Goal: Task Accomplishment & Management: Use online tool/utility

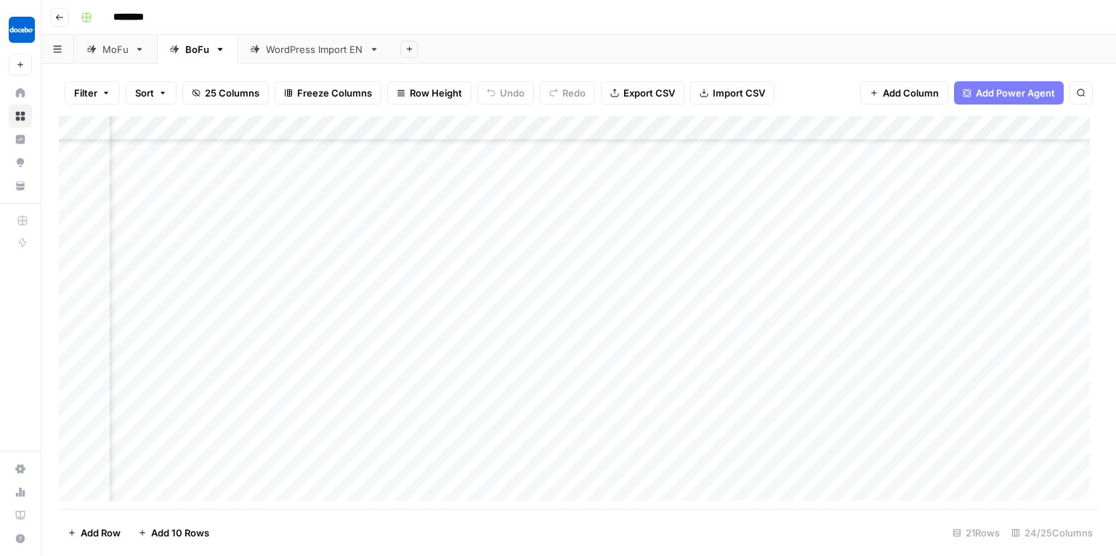
scroll to position [182, 1576]
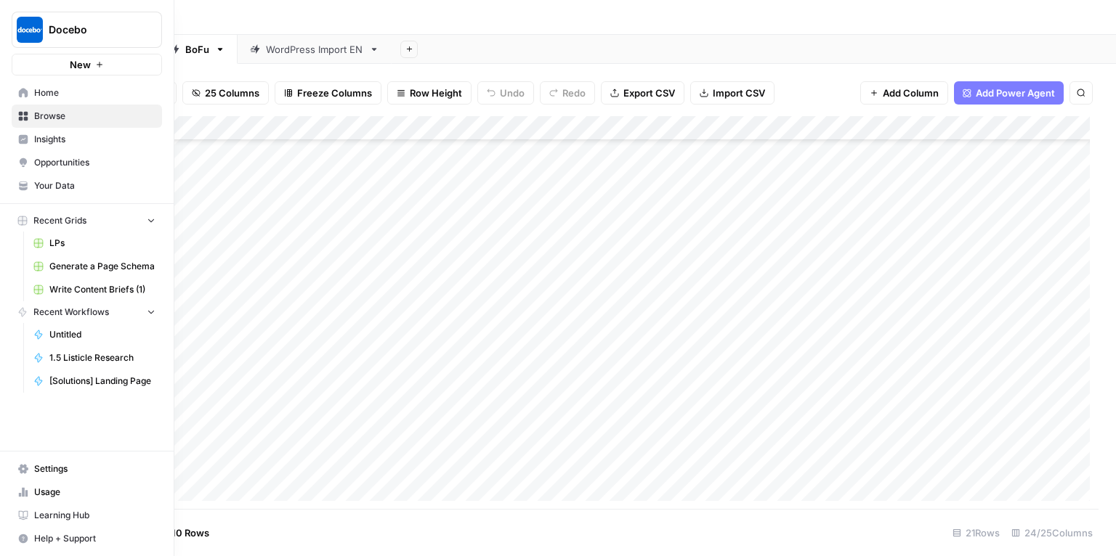
click at [60, 34] on span "Docebo" at bounding box center [93, 30] width 88 height 15
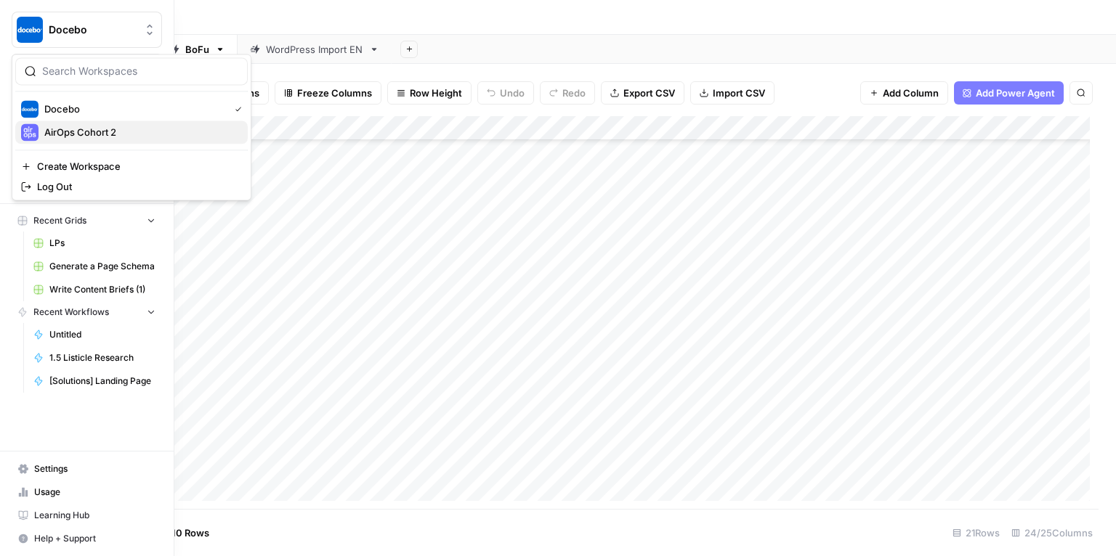
click at [103, 126] on span "AirOps Cohort 2" at bounding box center [140, 132] width 192 height 15
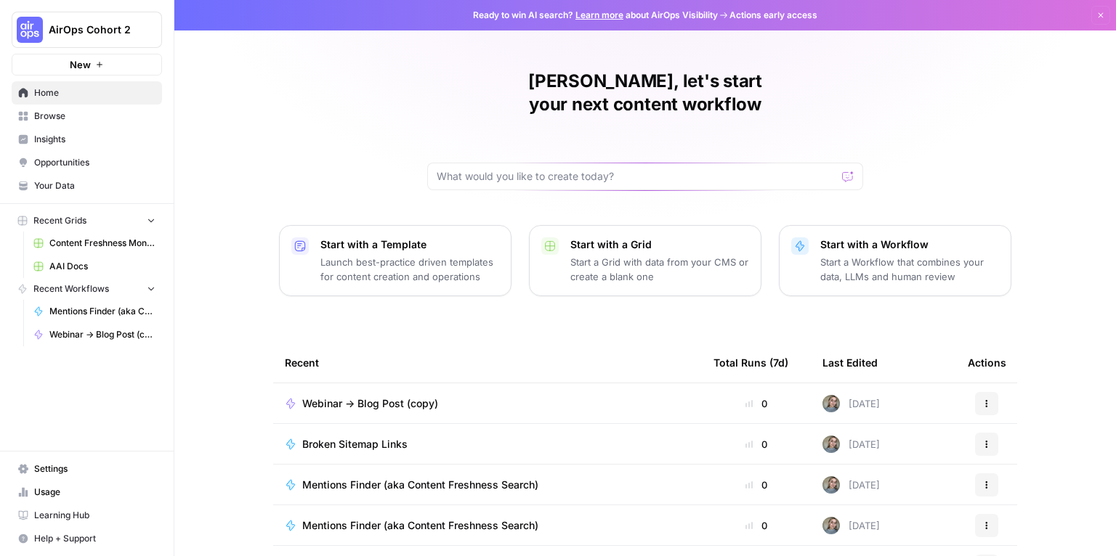
scroll to position [110, 0]
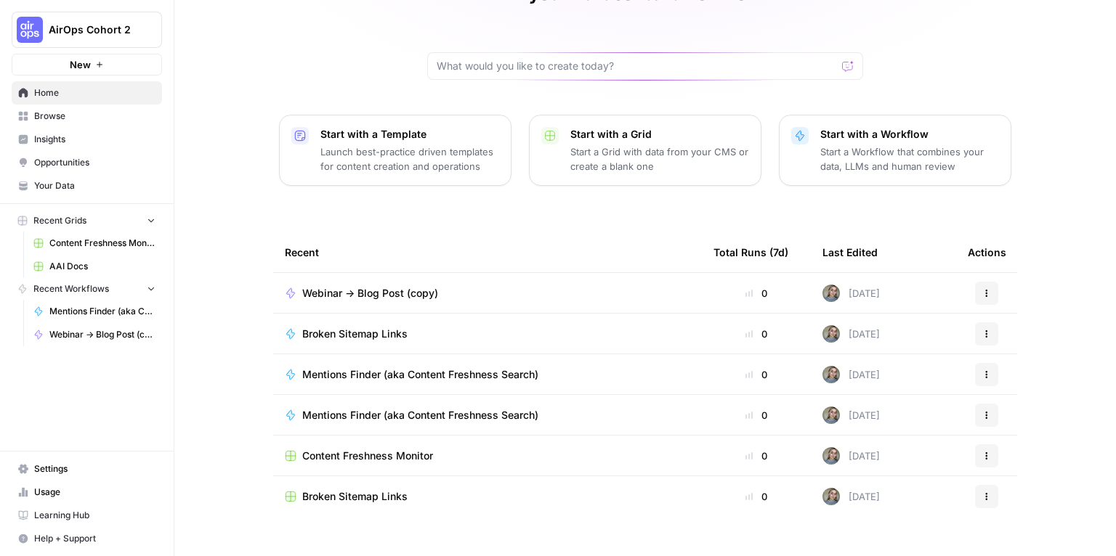
click at [48, 115] on span "Browse" at bounding box center [94, 116] width 121 height 13
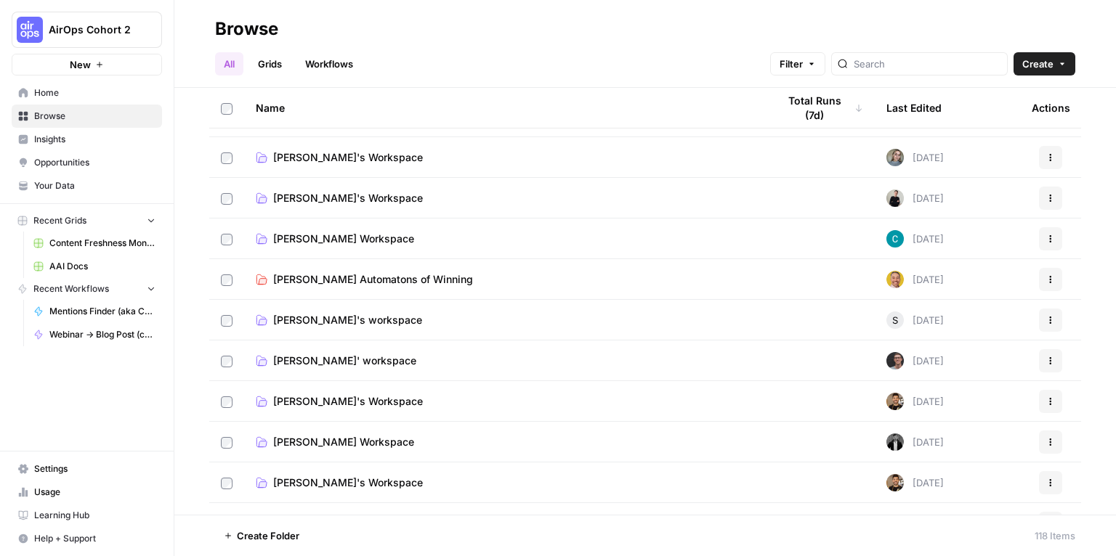
scroll to position [445, 0]
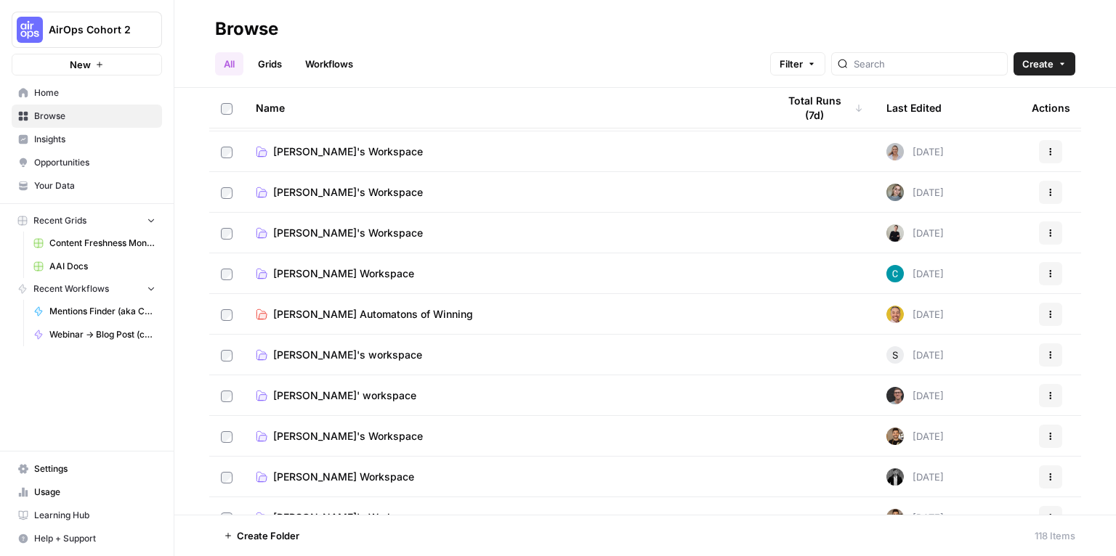
click at [319, 192] on span "[PERSON_NAME]'s Workspace" at bounding box center [348, 192] width 150 height 15
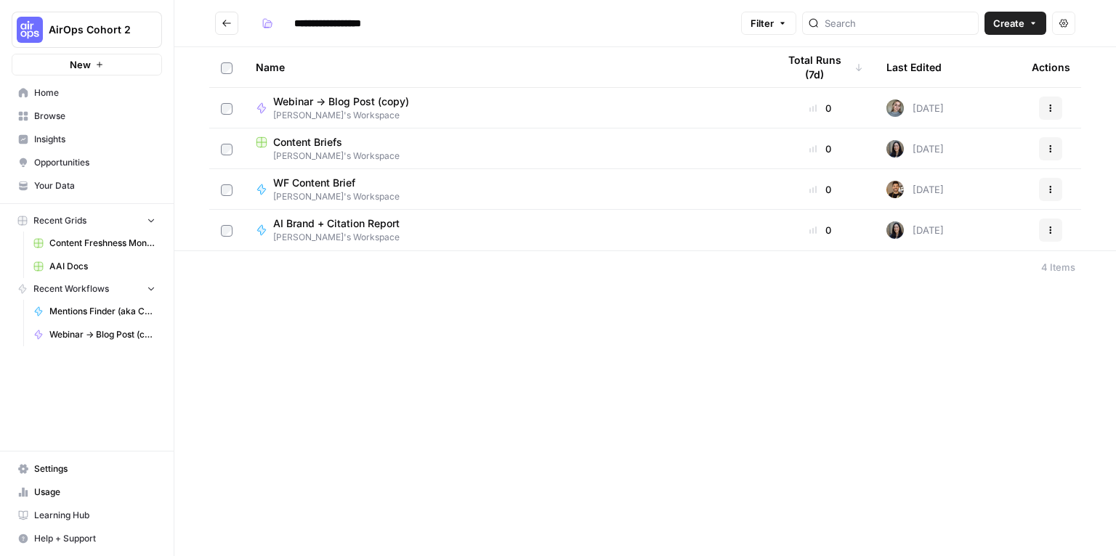
click at [230, 26] on icon "Go back" at bounding box center [227, 23] width 10 height 10
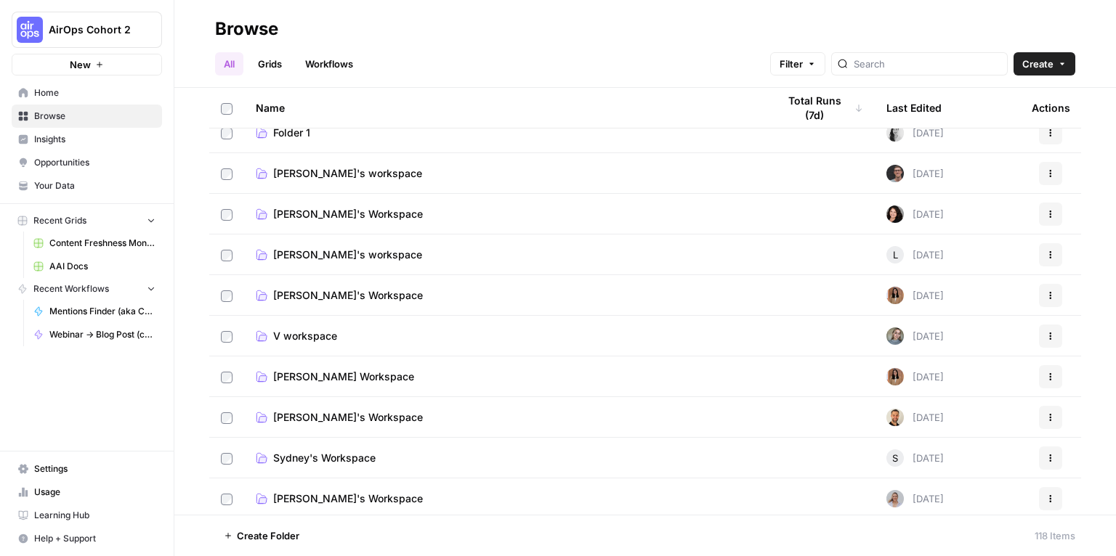
scroll to position [154, 0]
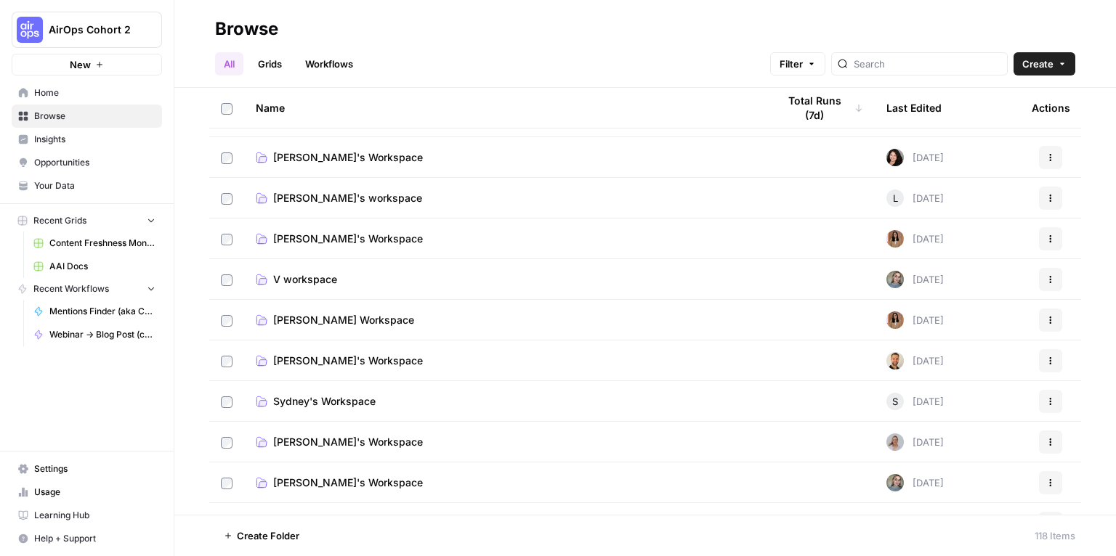
click at [307, 279] on span "V workspace" at bounding box center [305, 279] width 64 height 15
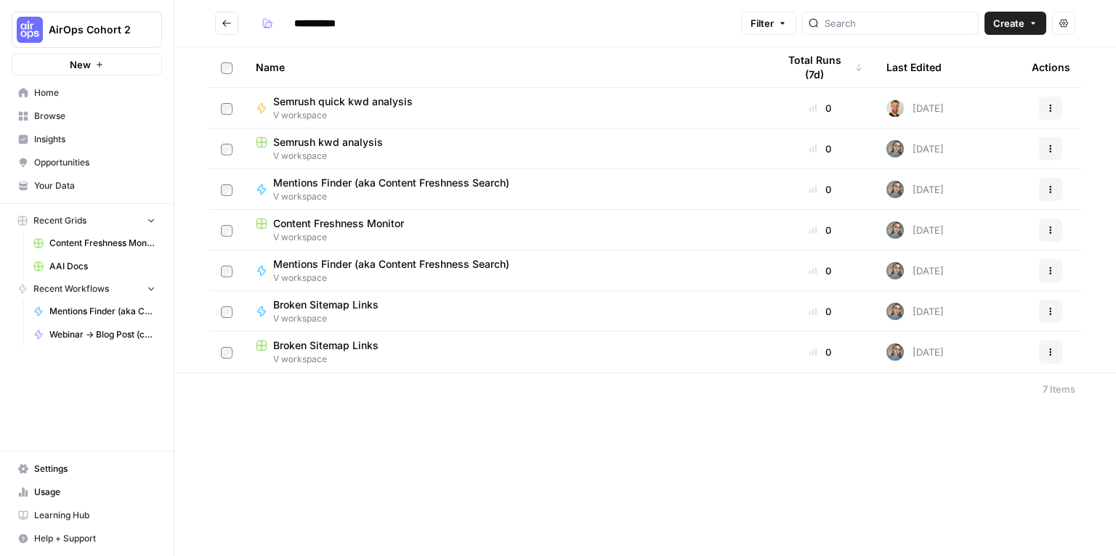
click at [370, 187] on span "Mentions Finder (aka Content Freshness Search)" at bounding box center [391, 183] width 236 height 15
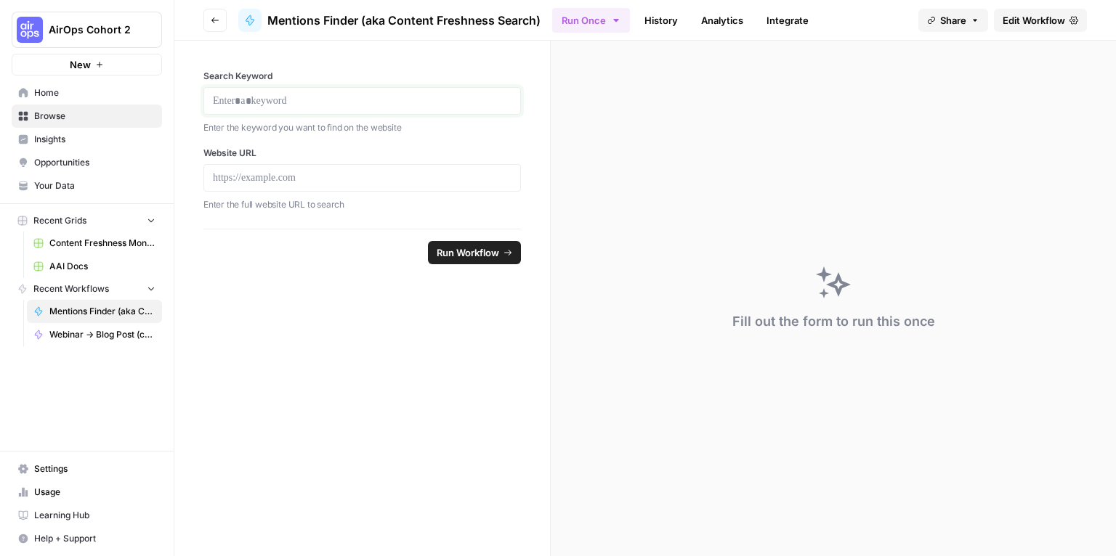
click at [309, 100] on p at bounding box center [362, 101] width 299 height 15
click at [302, 187] on div at bounding box center [361, 178] width 317 height 28
click at [1011, 22] on span "Edit Workflow" at bounding box center [1033, 20] width 62 height 15
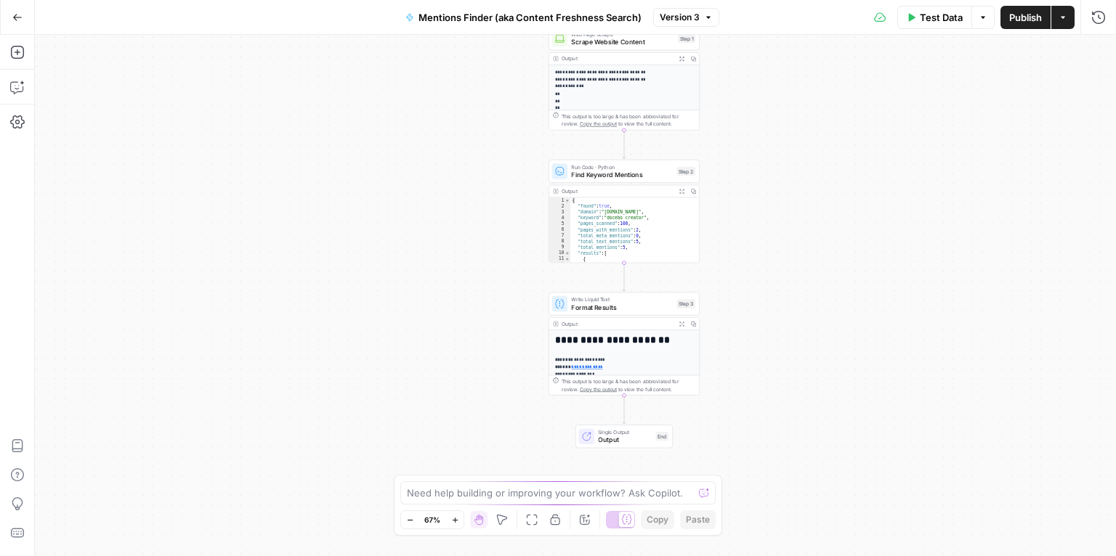
drag, startPoint x: 771, startPoint y: 324, endPoint x: 820, endPoint y: 240, distance: 97.3
click at [820, 240] on div "**********" at bounding box center [575, 296] width 1081 height 522
click at [6, 18] on button "Go Back" at bounding box center [17, 17] width 26 height 26
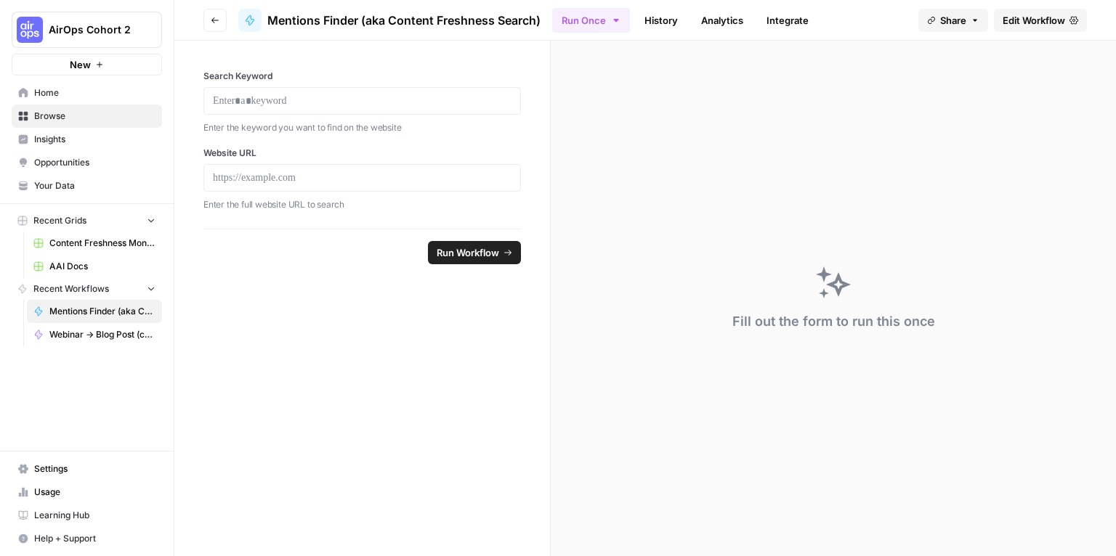
click at [206, 18] on button "Go back" at bounding box center [214, 20] width 23 height 23
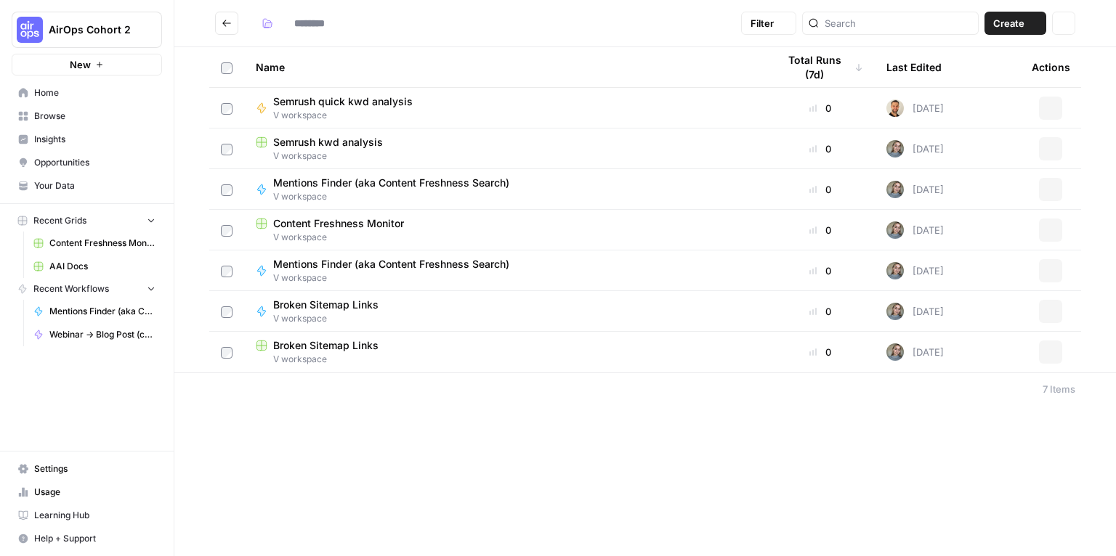
type input "**********"
click at [395, 318] on div "Broken Sitemap Links V workspace" at bounding box center [505, 312] width 498 height 28
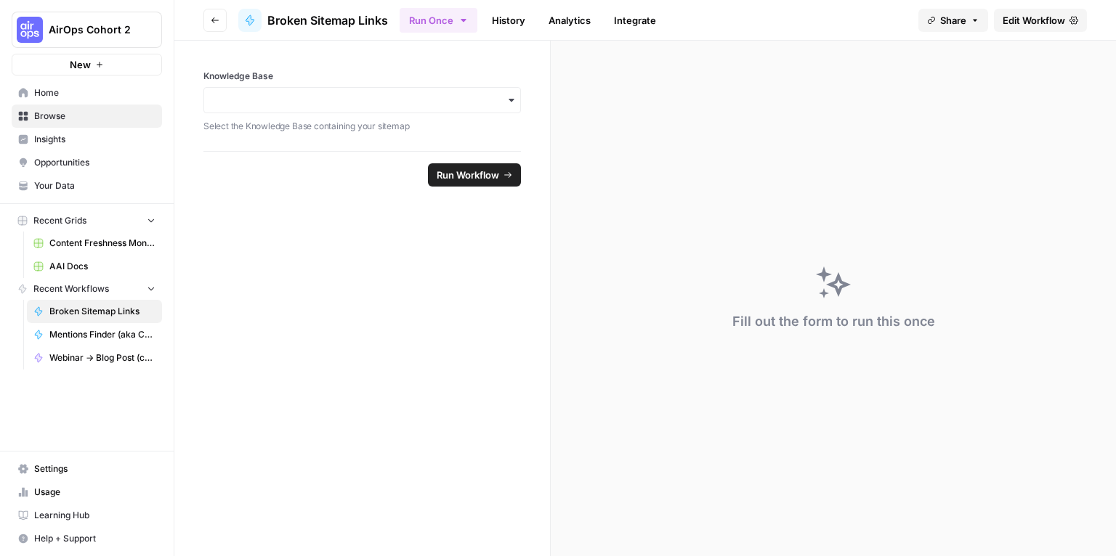
click at [1038, 20] on span "Edit Workflow" at bounding box center [1033, 20] width 62 height 15
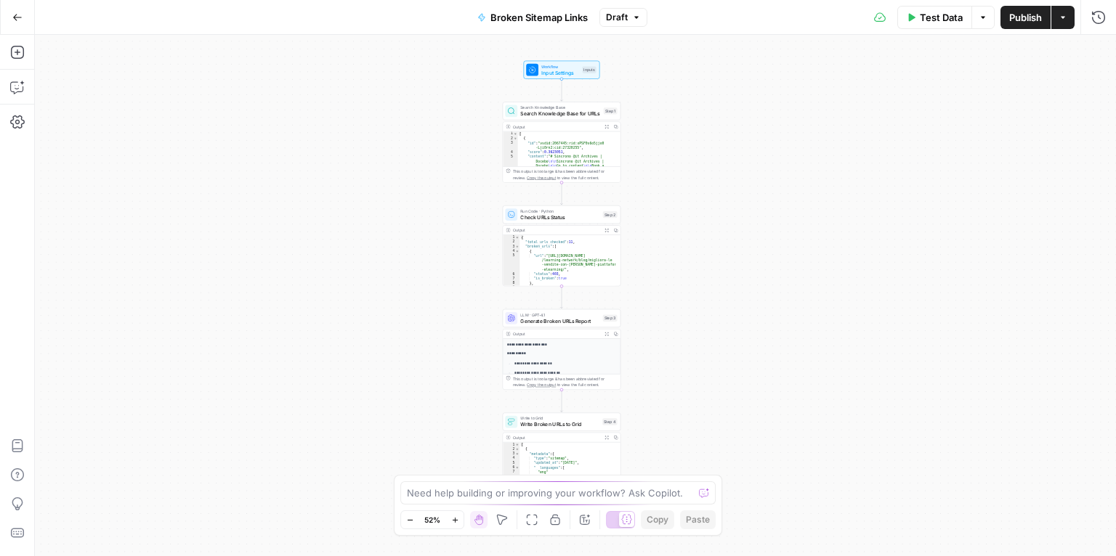
drag, startPoint x: 755, startPoint y: 345, endPoint x: 742, endPoint y: 347, distance: 14.0
click at [742, 347] on div "Workflow Input Settings Inputs Search Knowledge Base Search Knowledge Base for …" at bounding box center [575, 296] width 1081 height 522
click at [909, 22] on button "Test Data" at bounding box center [934, 17] width 75 height 23
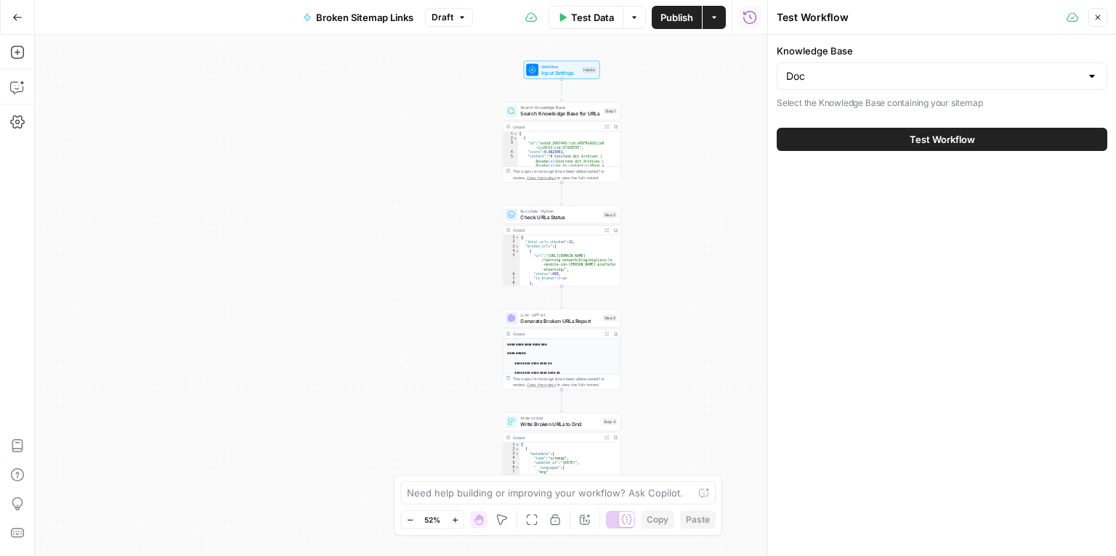
click at [917, 142] on span "Test Workflow" at bounding box center [941, 139] width 65 height 15
click at [923, 137] on span "Test Workflow" at bounding box center [941, 139] width 65 height 15
click at [958, 77] on input "Knowledge Base" at bounding box center [933, 76] width 294 height 15
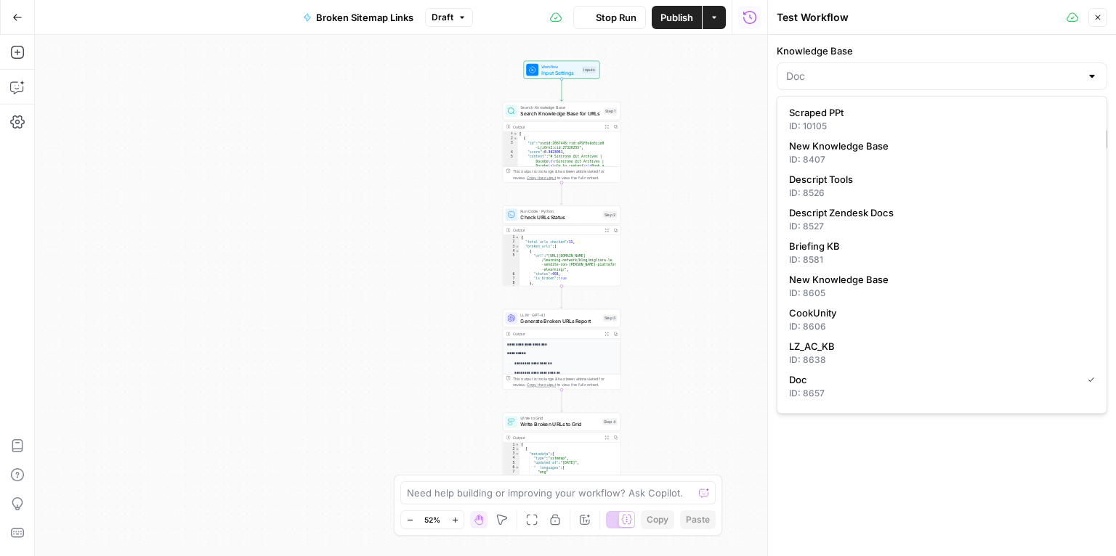
scroll to position [120, 0]
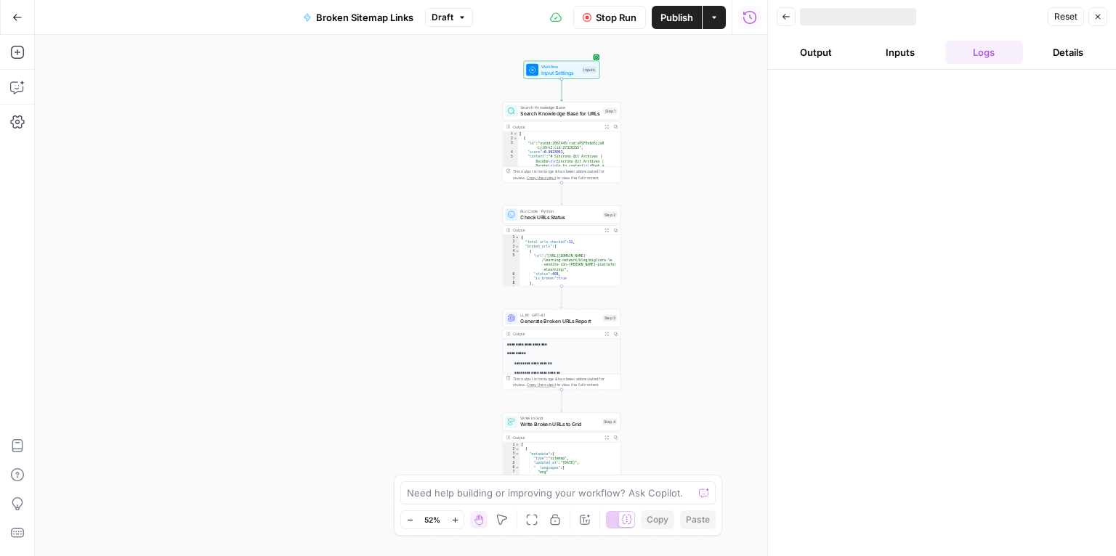
drag, startPoint x: 1097, startPoint y: 122, endPoint x: 1108, endPoint y: 365, distance: 243.6
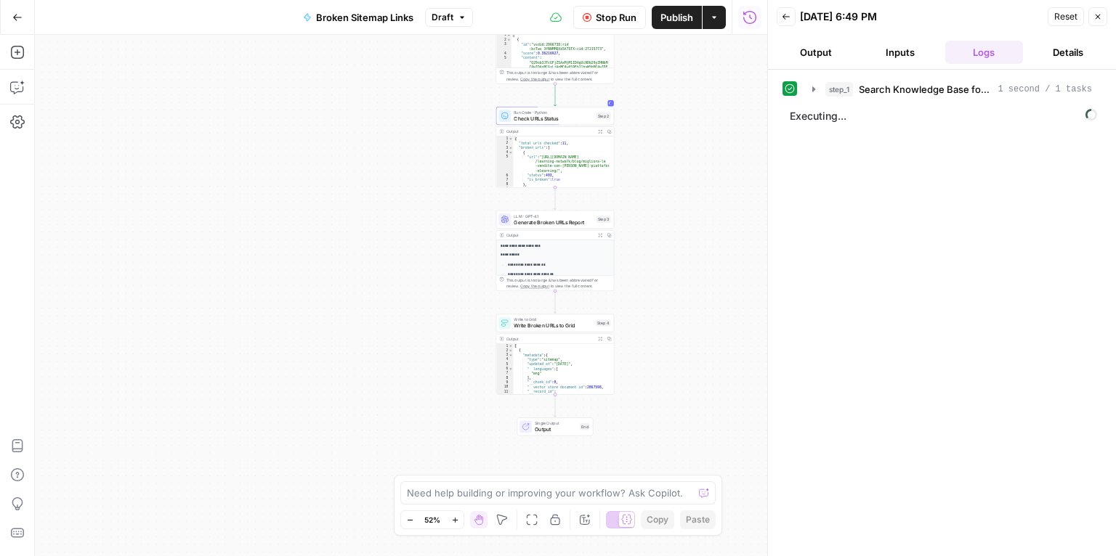
drag, startPoint x: 665, startPoint y: 323, endPoint x: 657, endPoint y: 230, distance: 93.3
click at [658, 230] on div "Workflow Input Settings Inputs Search Knowledge Base Search Knowledge Base for …" at bounding box center [401, 296] width 732 height 522
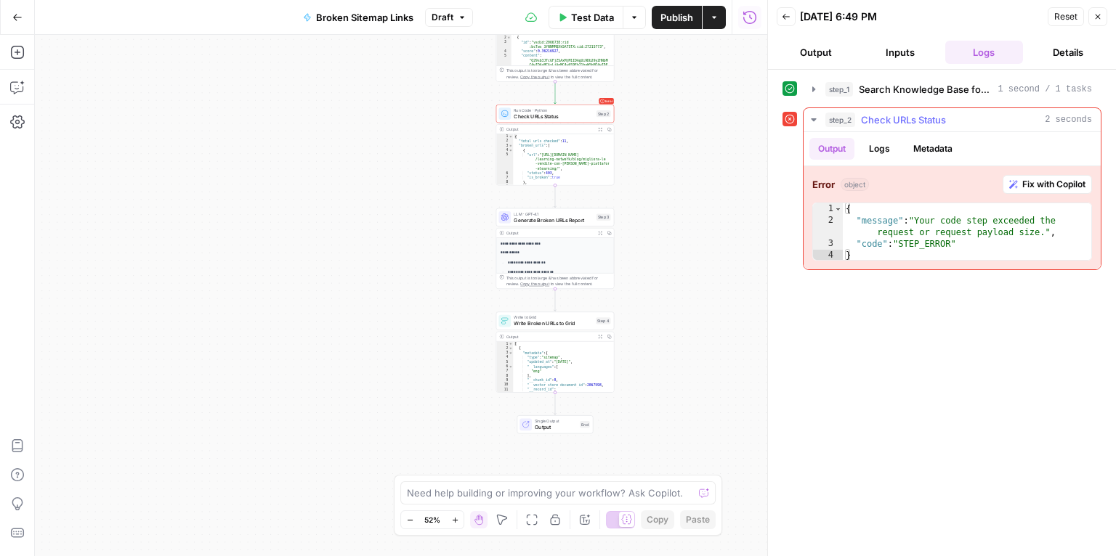
click at [1026, 185] on span "Fix with Copilot" at bounding box center [1053, 184] width 63 height 13
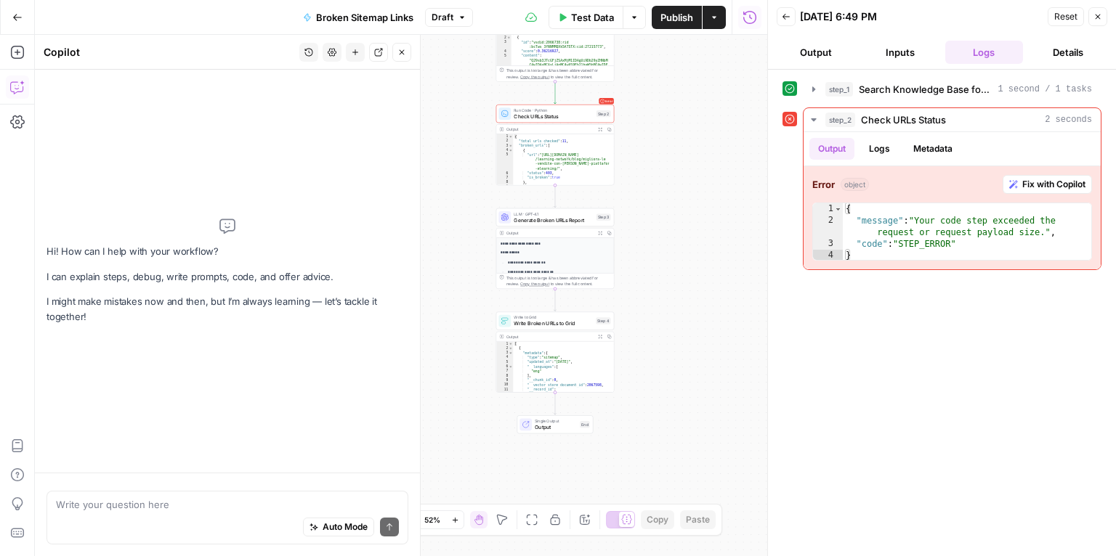
click at [401, 52] on icon "button" at bounding box center [402, 52] width 5 height 5
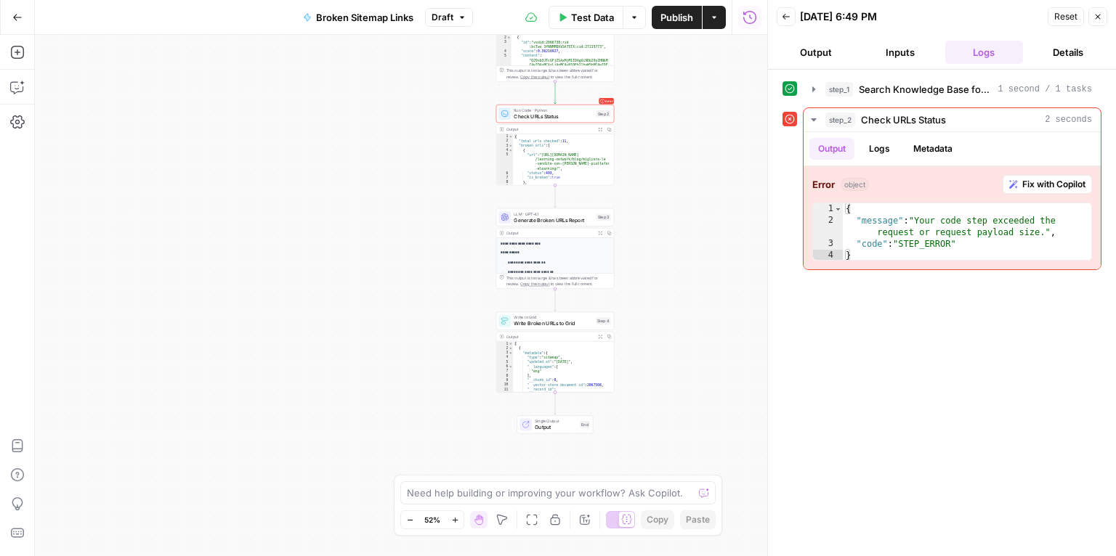
click at [1103, 12] on button "Close" at bounding box center [1097, 16] width 19 height 19
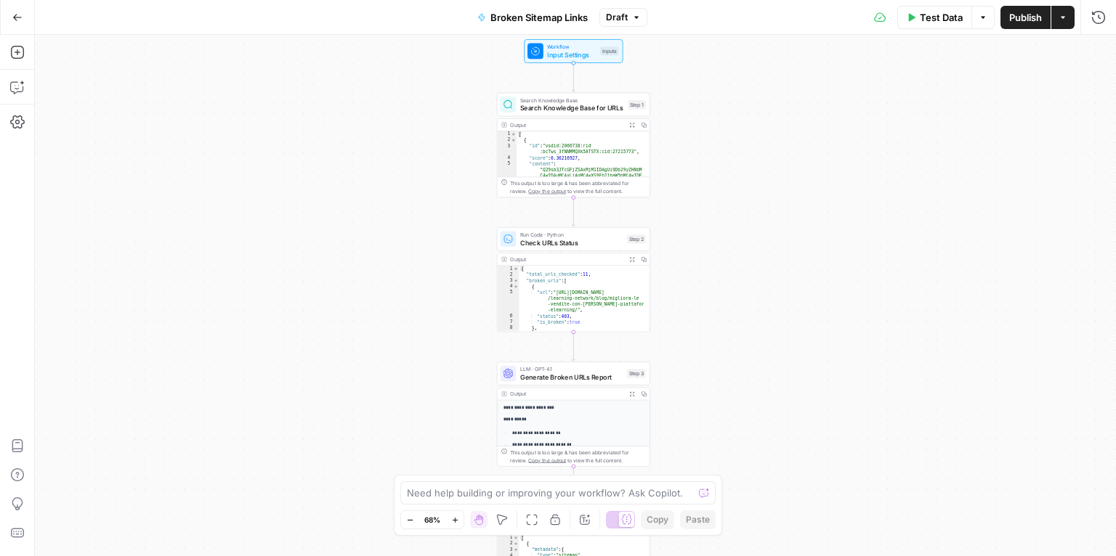
drag, startPoint x: 714, startPoint y: 220, endPoint x: 737, endPoint y: 378, distance: 159.2
click at [737, 378] on div "Workflow Input Settings Inputs Search Knowledge Base Search Knowledge Base for …" at bounding box center [575, 296] width 1081 height 522
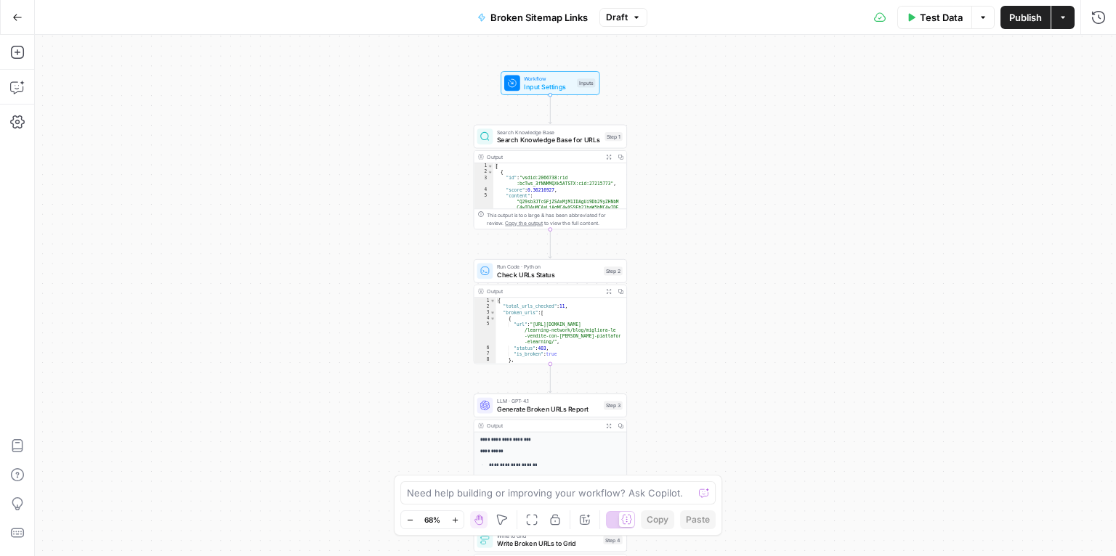
drag, startPoint x: 716, startPoint y: 119, endPoint x: 706, endPoint y: 151, distance: 33.5
click at [706, 151] on div "Workflow Input Settings Inputs Search Knowledge Base Search Knowledge Base for …" at bounding box center [575, 296] width 1081 height 522
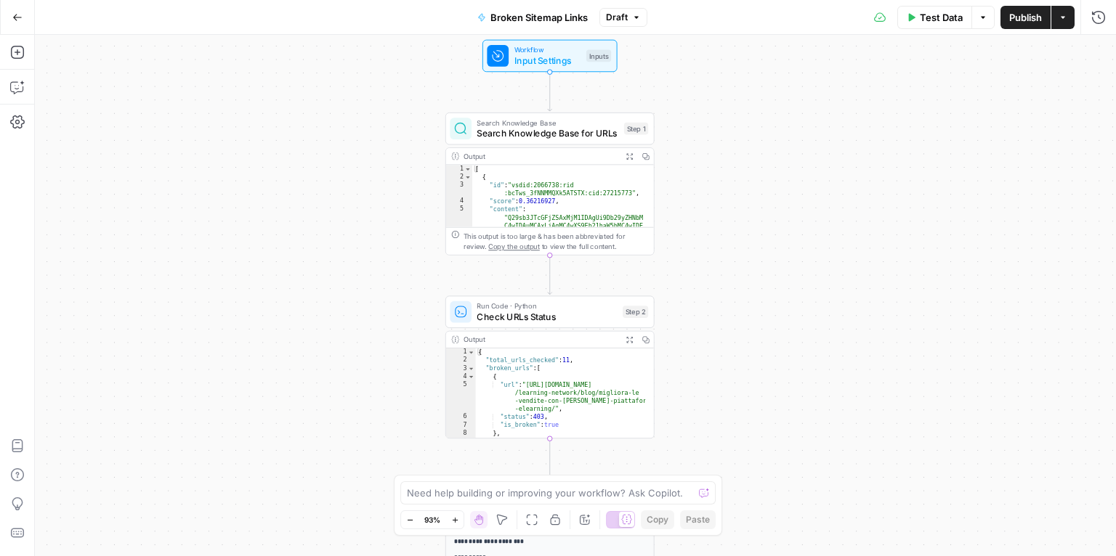
click at [717, 226] on div "Workflow Input Settings Inputs Search Knowledge Base Search Knowledge Base for …" at bounding box center [575, 296] width 1081 height 522
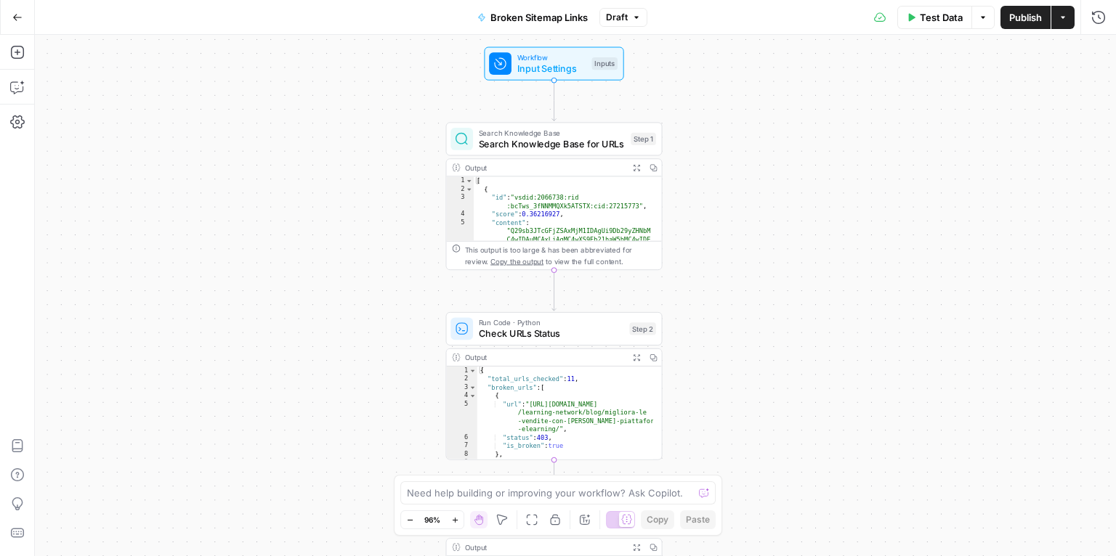
drag, startPoint x: 721, startPoint y: 236, endPoint x: 731, endPoint y: 250, distance: 17.1
click at [731, 250] on div "Workflow Input Settings Inputs Search Knowledge Base Search Knowledge Base for …" at bounding box center [575, 296] width 1081 height 522
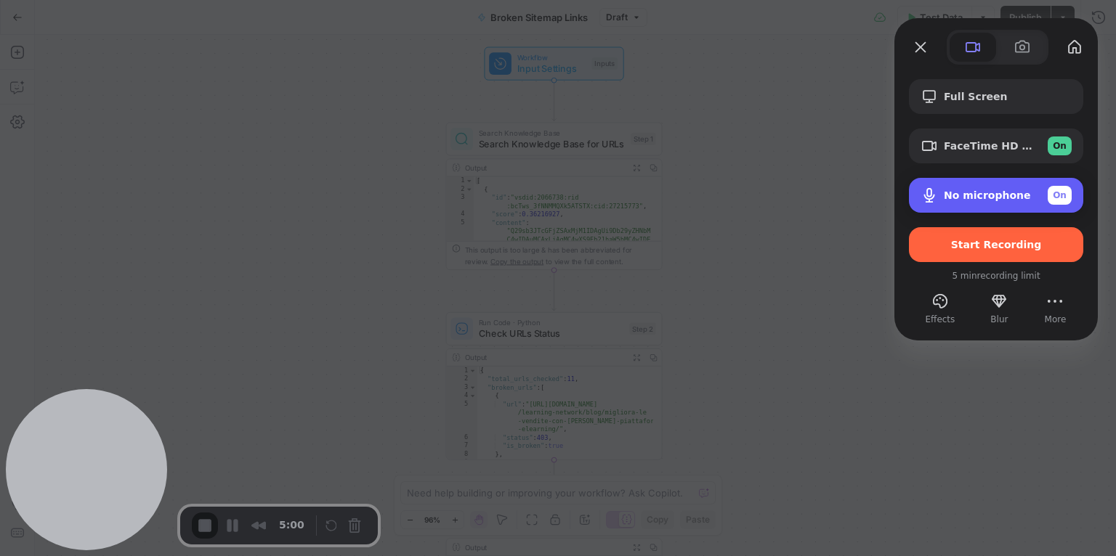
click at [1002, 190] on span "No microphone" at bounding box center [987, 196] width 87 height 12
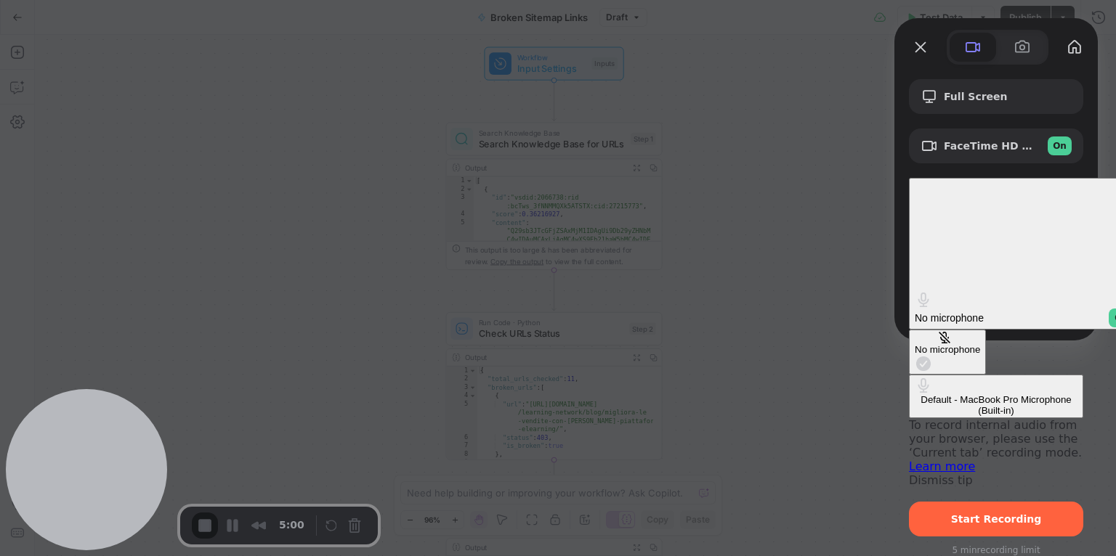
click at [909, 330] on button "No microphone" at bounding box center [947, 352] width 77 height 45
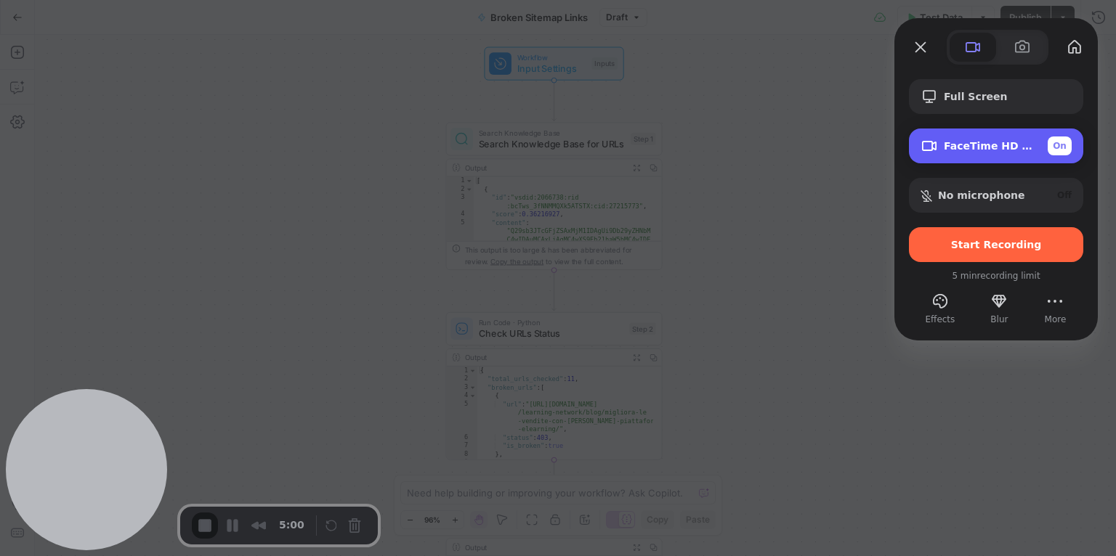
click at [1060, 146] on span "On" at bounding box center [1060, 145] width 14 height 13
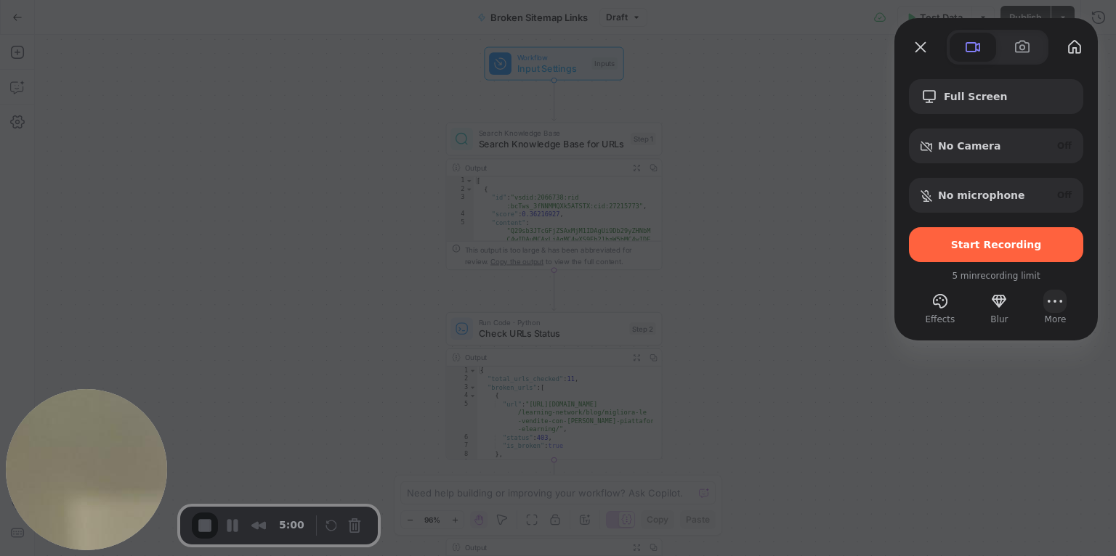
click at [1051, 305] on button "More" at bounding box center [1054, 301] width 23 height 23
click at [1050, 303] on button "More" at bounding box center [1054, 301] width 23 height 23
click at [1056, 65] on div "Full Screen No Camera Off No microphone Off Start Recording 5 min recording lim…" at bounding box center [995, 195] width 203 height 261
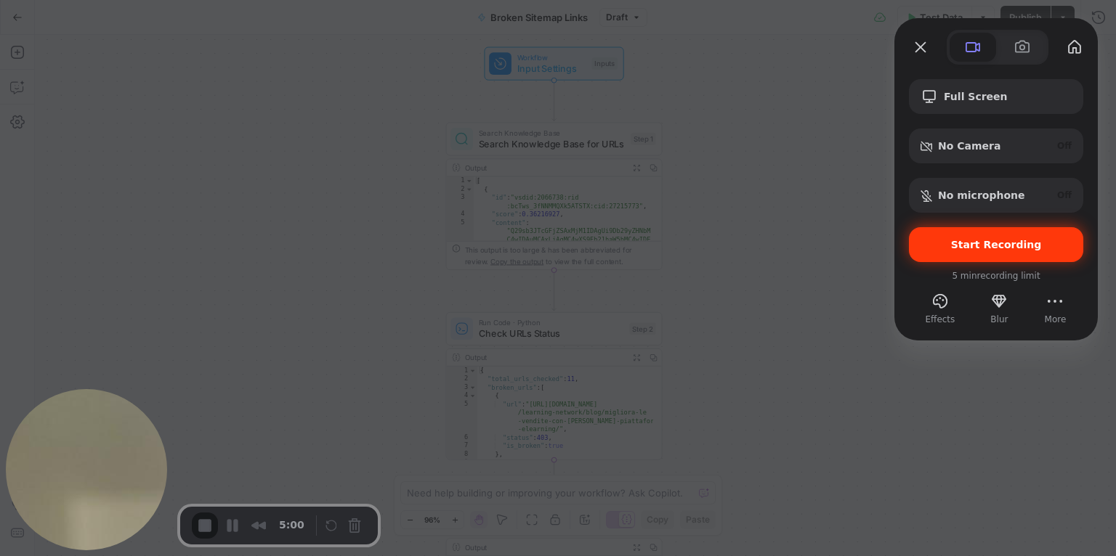
click at [1012, 242] on span "Start Recording" at bounding box center [996, 245] width 91 height 12
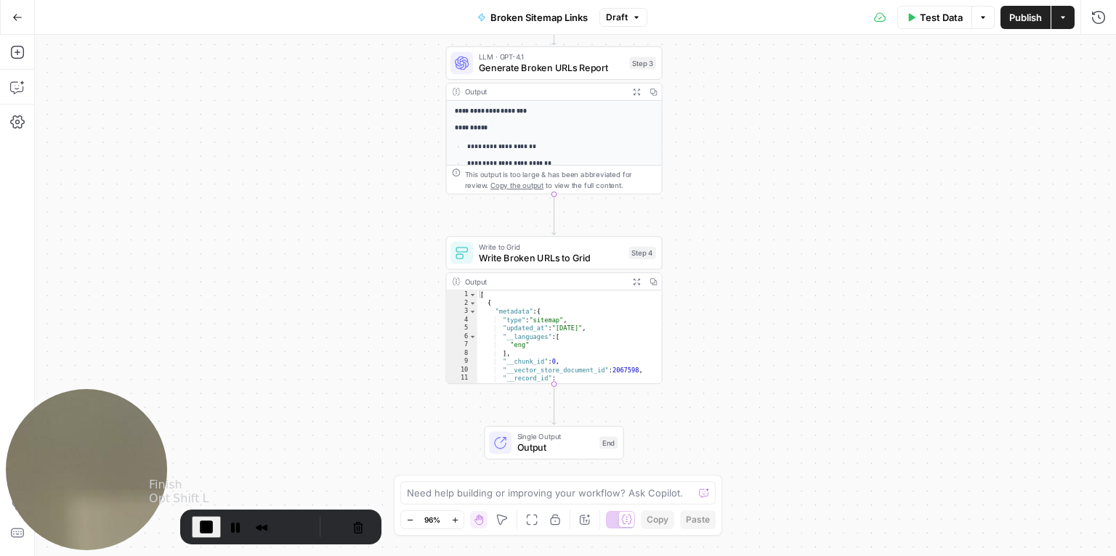
click at [199, 525] on span "End Recording" at bounding box center [206, 527] width 17 height 17
